Goal: Check status: Check status

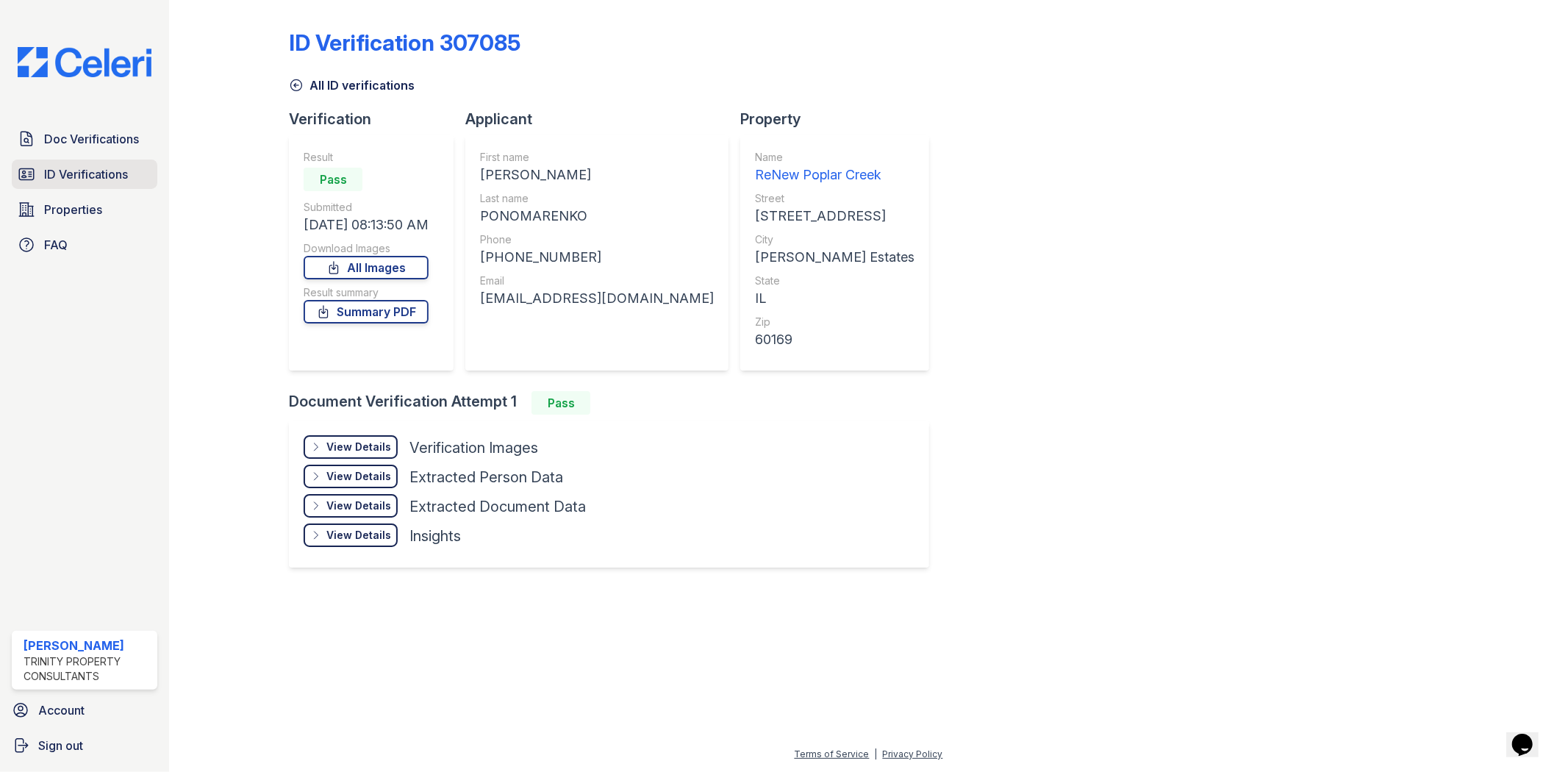
click at [77, 182] on span "ID Verifications" at bounding box center [86, 174] width 84 height 18
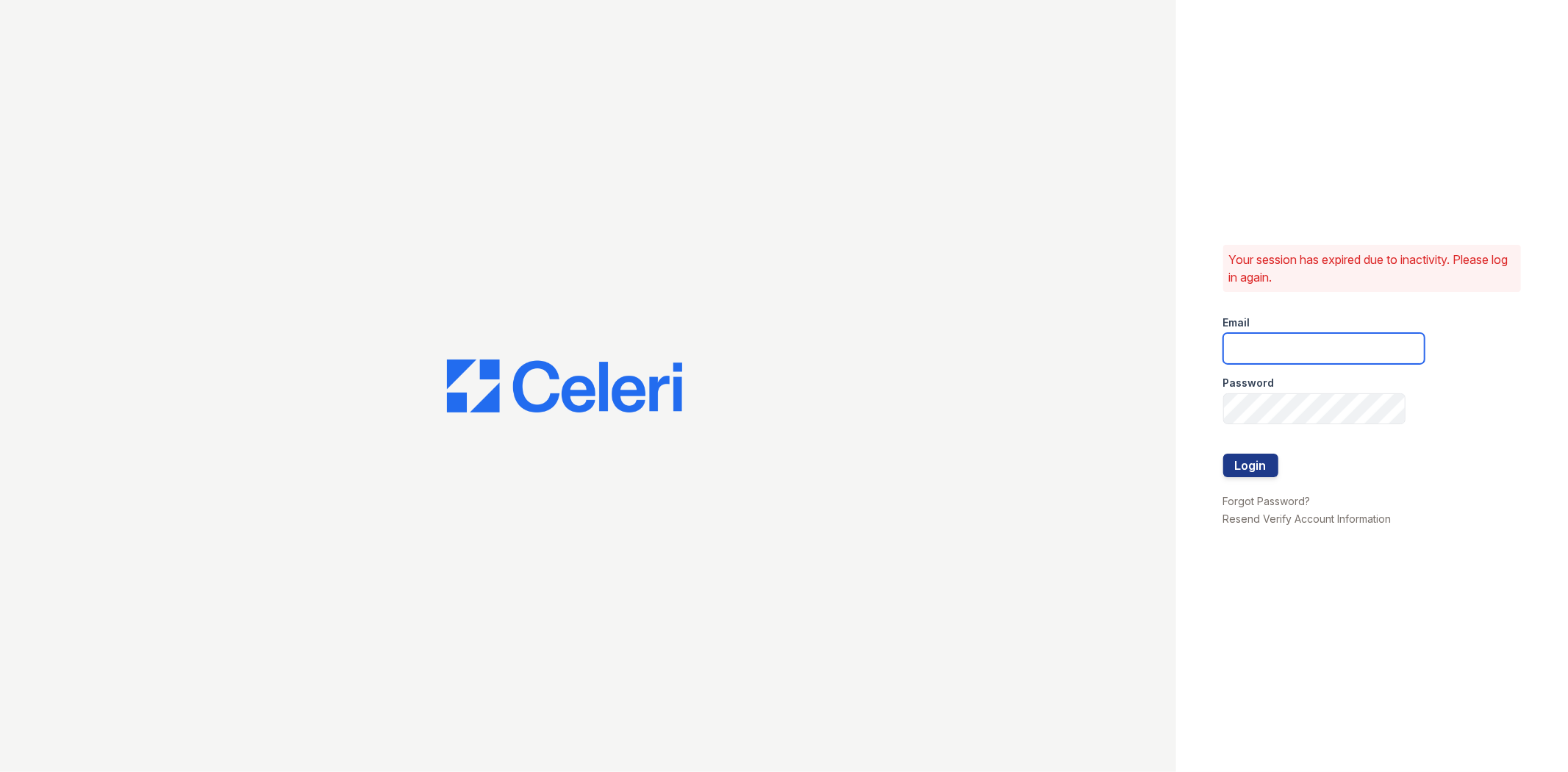
click at [1259, 347] on input "email" at bounding box center [1324, 348] width 201 height 31
type input "gmarchese@trinity-pm.com"
click at [1223, 454] on button "Login" at bounding box center [1251, 466] width 55 height 24
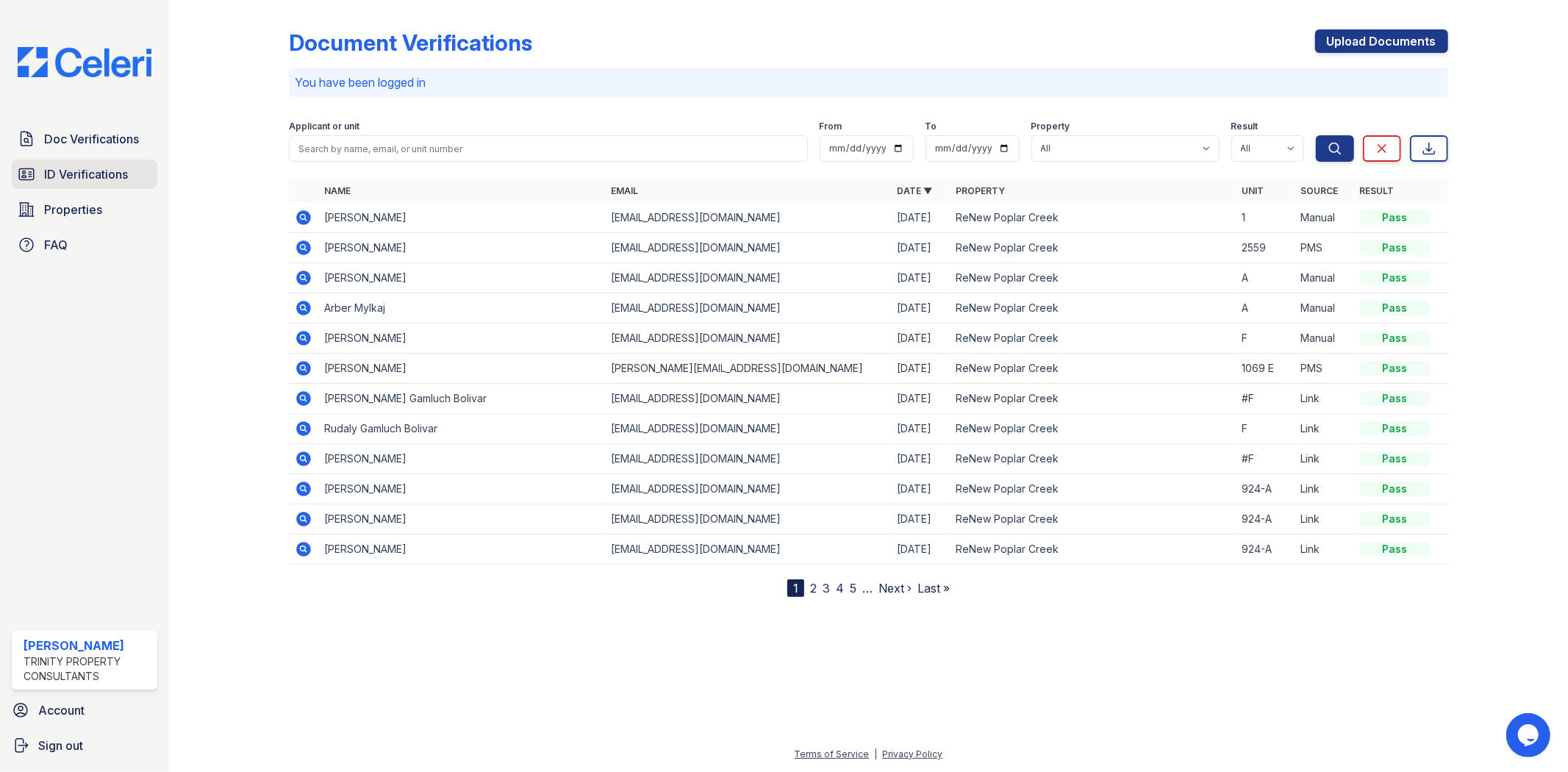
click at [128, 173] on span "ID Verifications" at bounding box center [86, 174] width 84 height 18
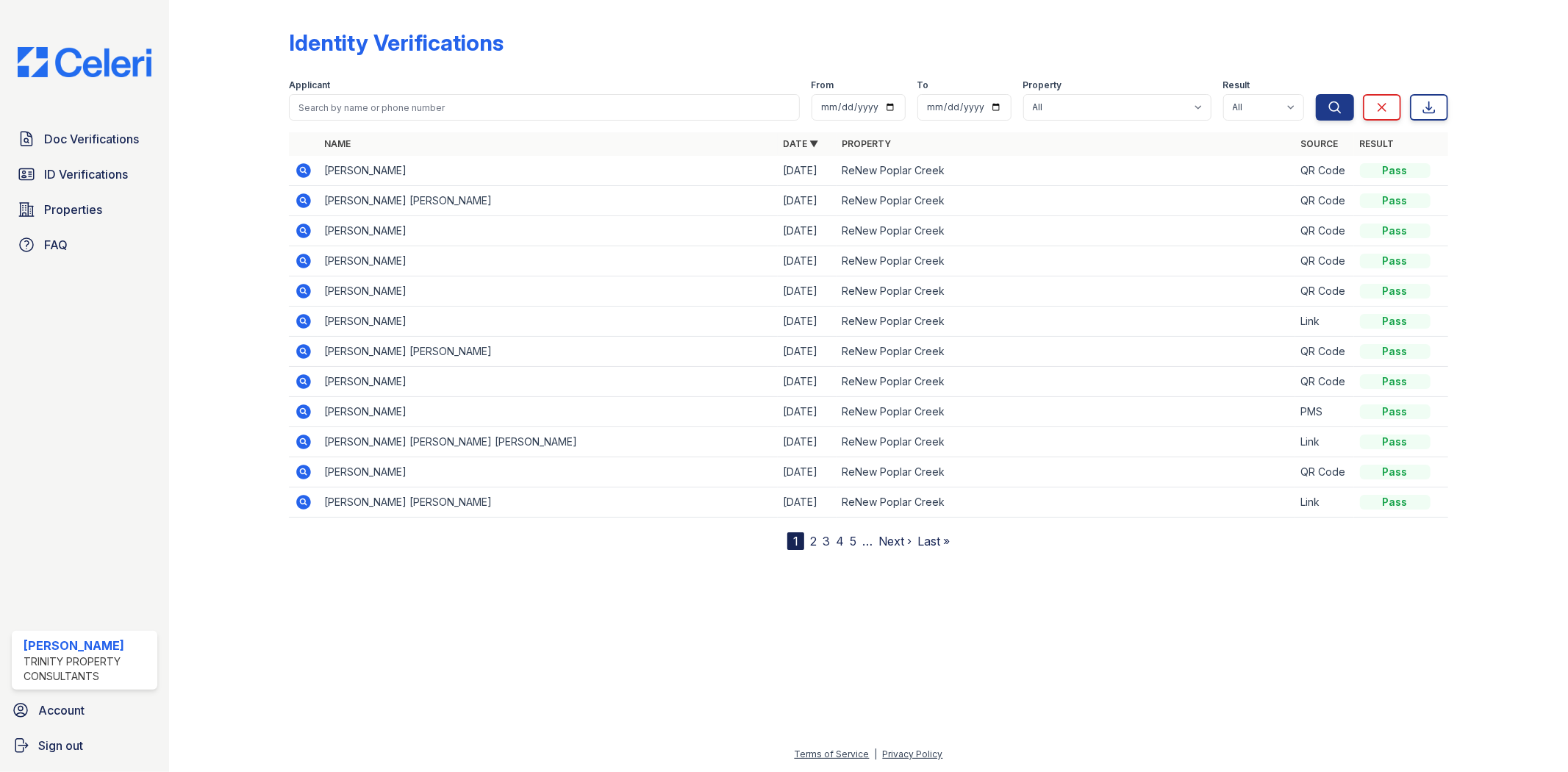
click at [305, 164] on icon at bounding box center [304, 170] width 15 height 15
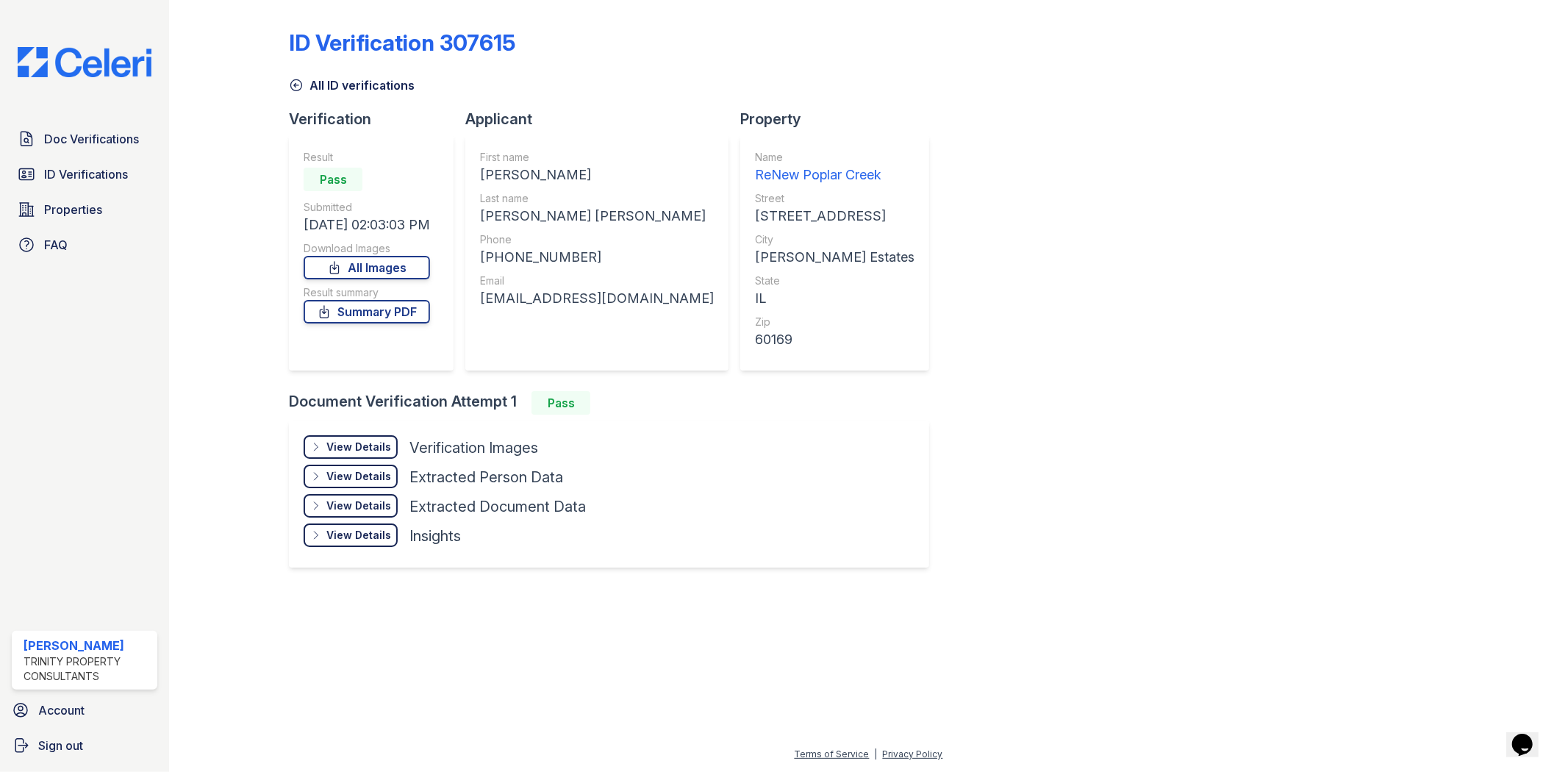
click at [360, 432] on div "View Details Details Hide Details Details Verification Images Document Front Op…" at bounding box center [609, 494] width 640 height 147
click at [363, 439] on div "View Details" at bounding box center [359, 446] width 65 height 15
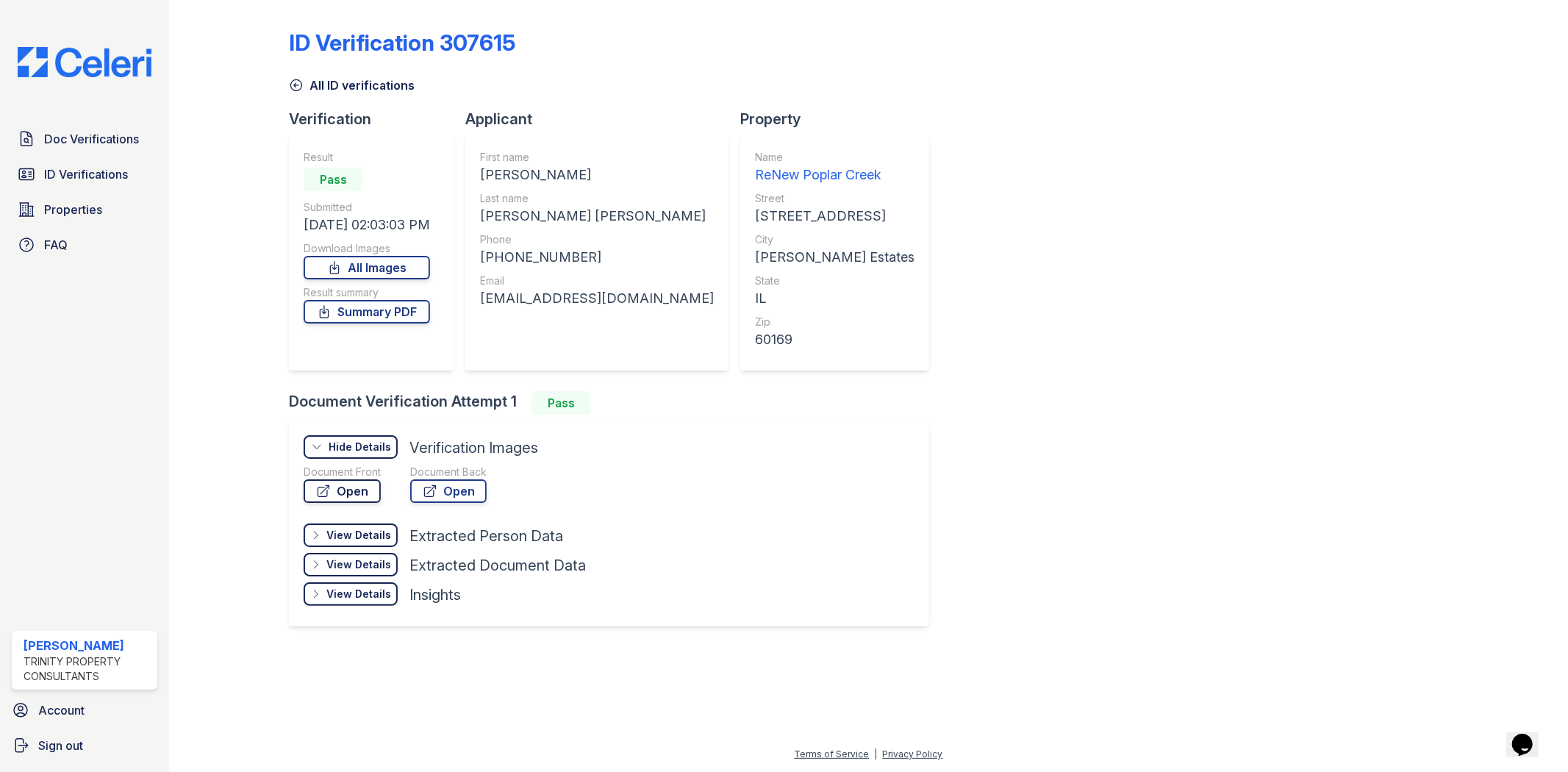
click at [307, 480] on link "Open" at bounding box center [342, 491] width 77 height 24
click at [87, 160] on link "ID Verifications" at bounding box center [84, 174] width 146 height 29
